Goal: Transaction & Acquisition: Download file/media

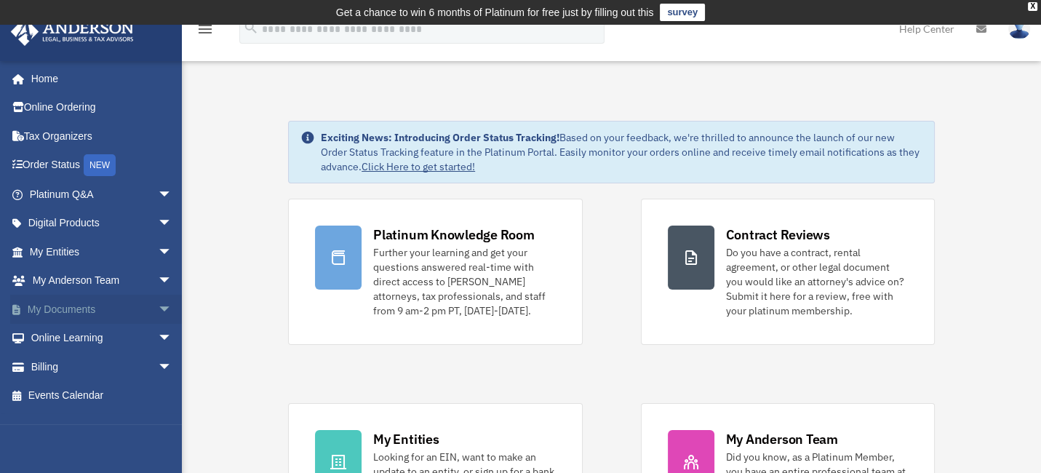
click at [71, 305] on link "My Documents arrow_drop_down" at bounding box center [102, 309] width 184 height 29
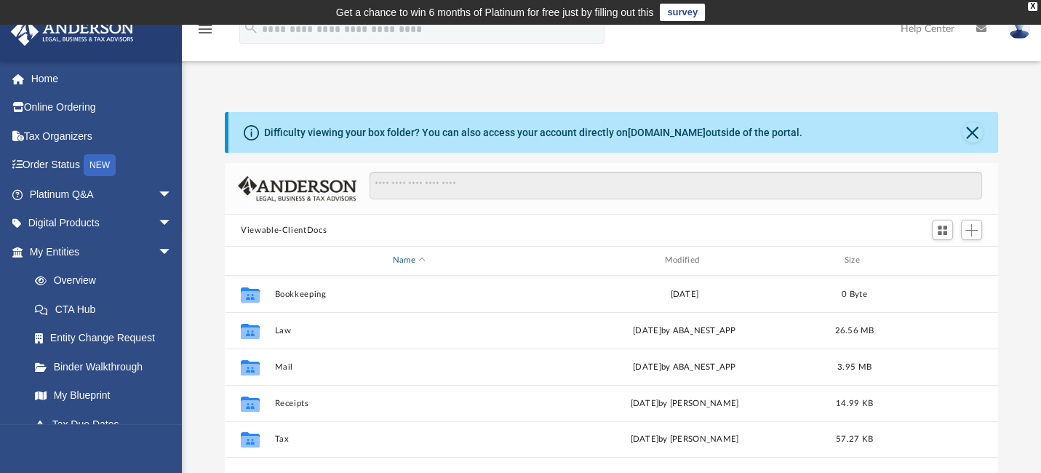
scroll to position [318, 761]
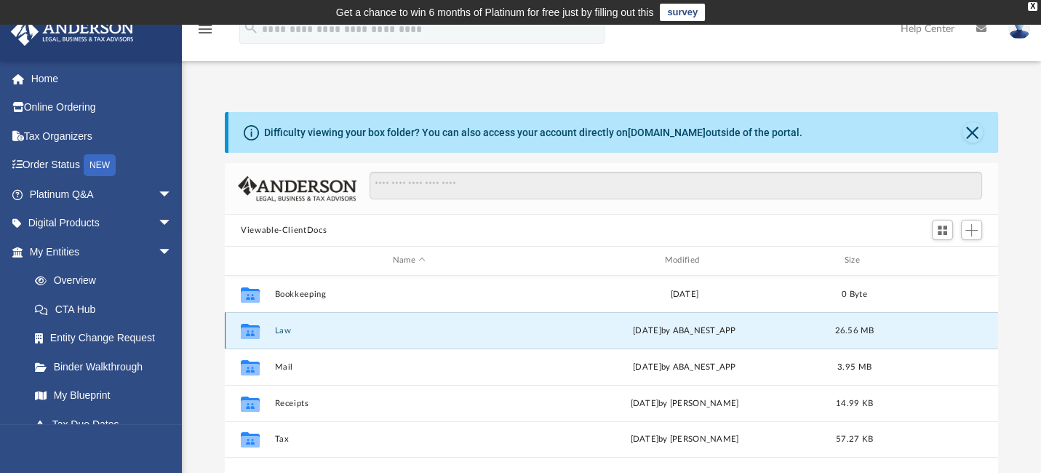
click at [287, 328] on button "Law" at bounding box center [409, 330] width 269 height 9
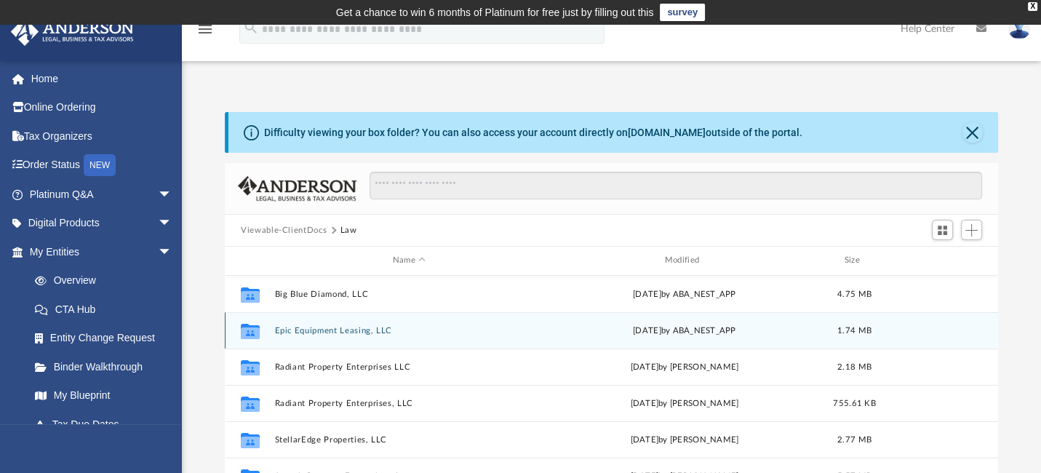
click at [322, 327] on button "Epic Equipment Leasing, LLC" at bounding box center [409, 330] width 269 height 9
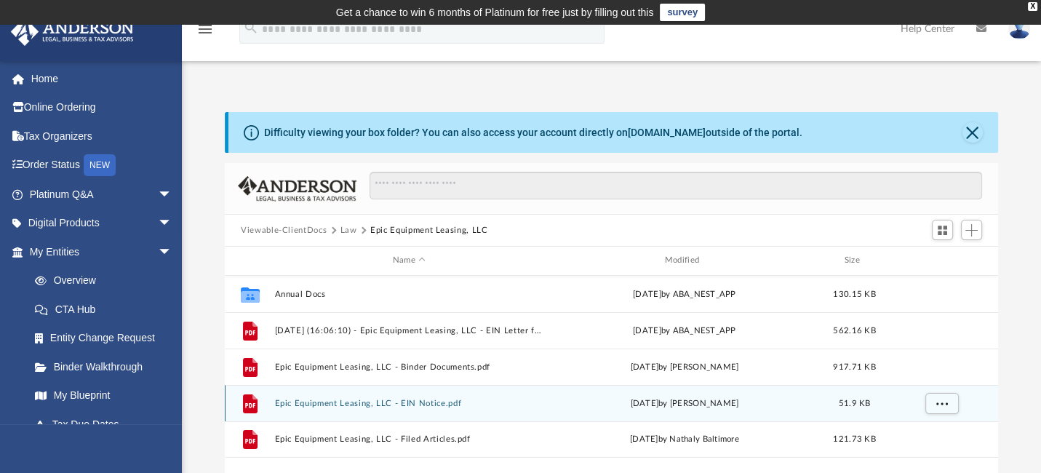
click at [436, 399] on button "Epic Equipment Leasing, LLC - EIN Notice.pdf" at bounding box center [409, 403] width 269 height 9
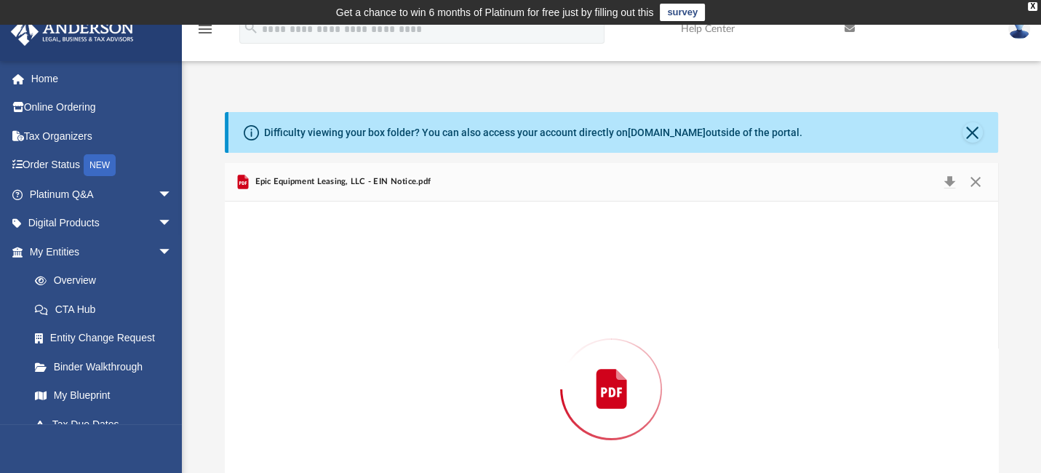
scroll to position [103, 0]
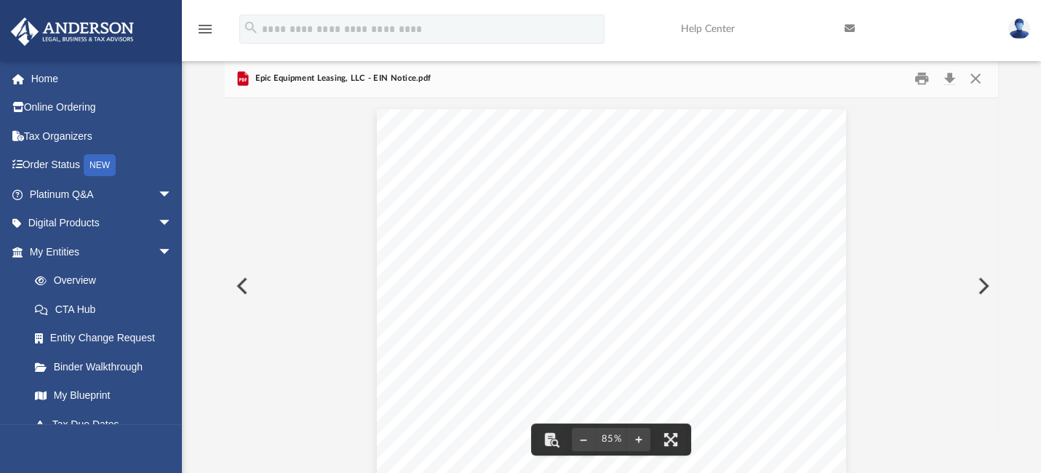
drag, startPoint x: 476, startPoint y: 235, endPoint x: 497, endPoint y: 235, distance: 21.1
click at [495, 235] on div "Page 1" at bounding box center [612, 295] width 470 height 372
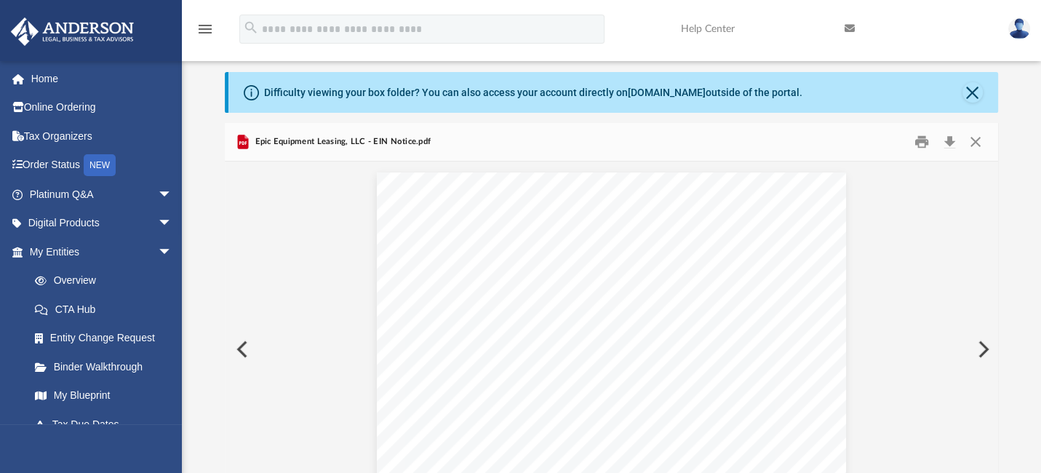
scroll to position [0, 0]
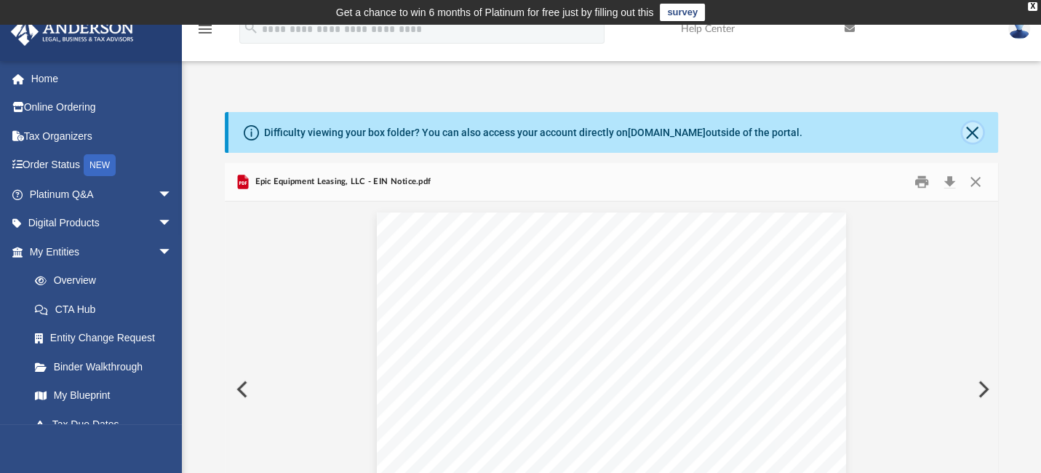
click at [970, 132] on button "Close" at bounding box center [972, 132] width 20 height 20
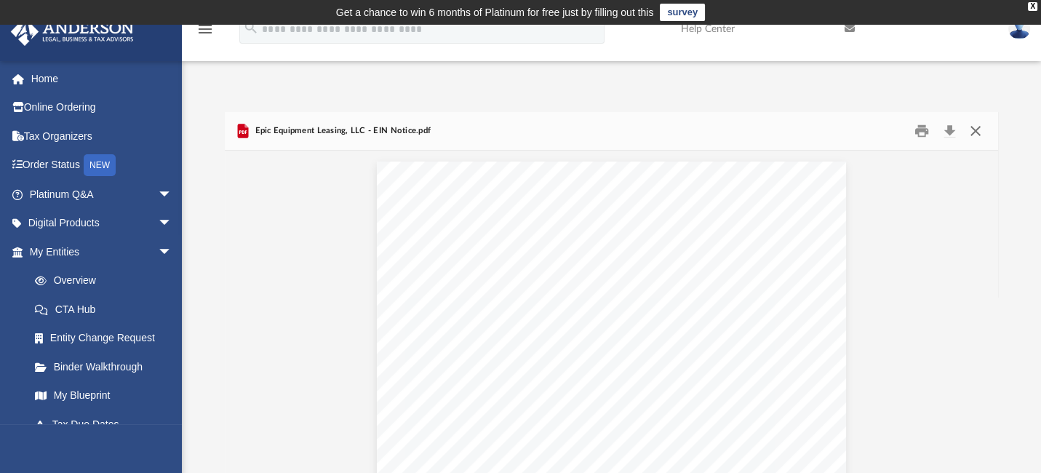
click at [975, 132] on button "Close" at bounding box center [975, 131] width 26 height 23
